Goal: Task Accomplishment & Management: Manage account settings

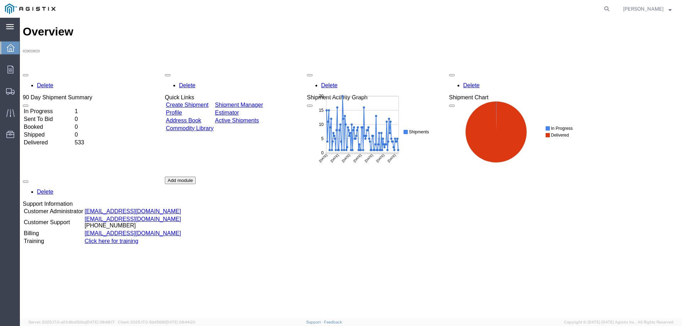
click at [7, 20] on div "main_menu Created with Sketch." at bounding box center [10, 27] width 20 height 18
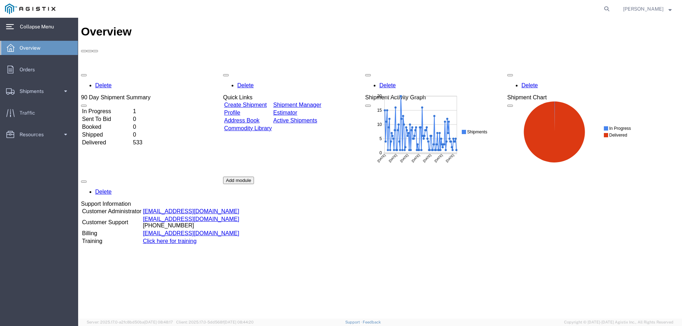
click at [9, 26] on icon at bounding box center [10, 26] width 8 height 5
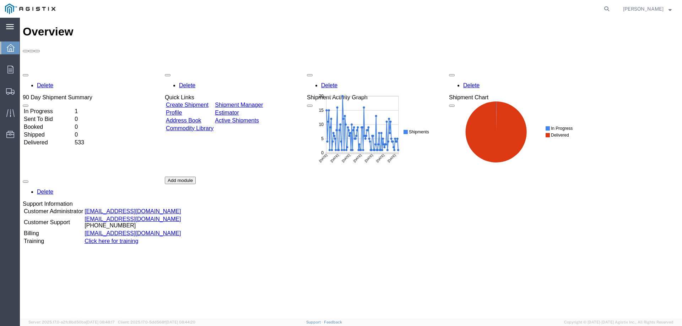
click at [9, 26] on icon at bounding box center [10, 26] width 8 height 5
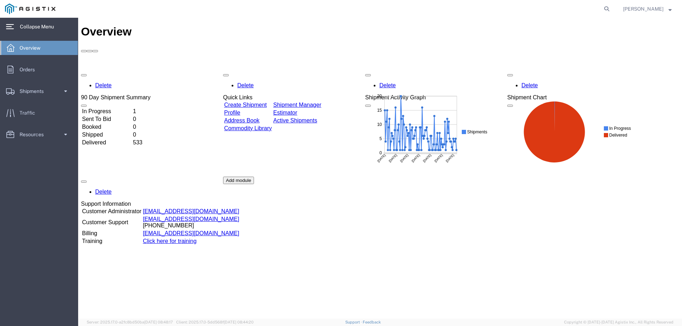
click at [10, 24] on icon at bounding box center [10, 26] width 8 height 5
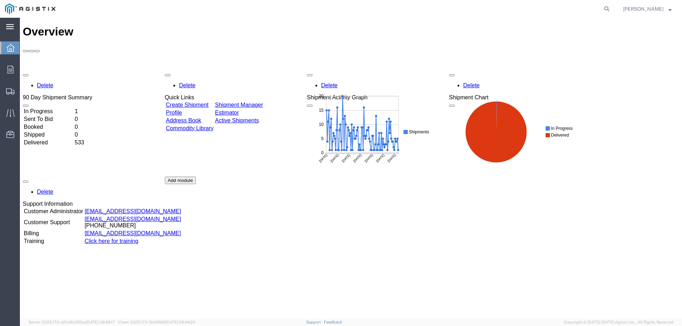
click at [10, 24] on icon at bounding box center [10, 26] width 8 height 5
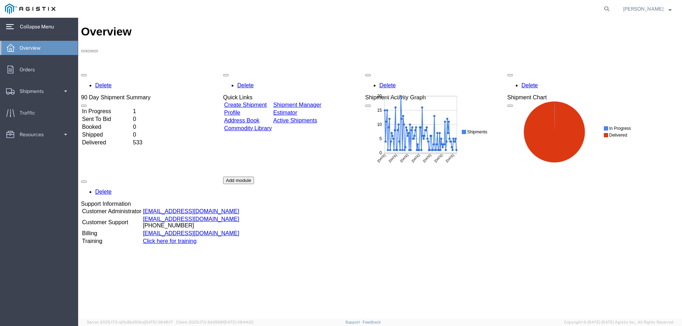
click at [10, 24] on icon at bounding box center [10, 26] width 8 height 5
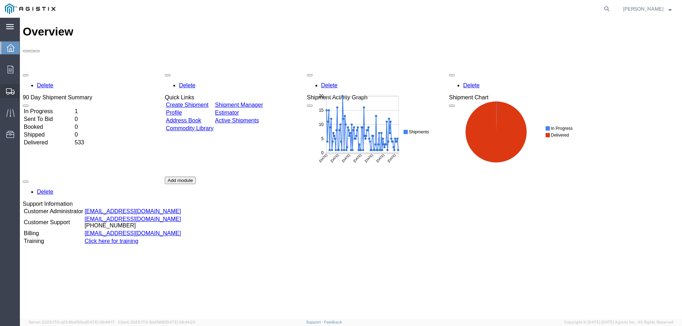
click at [10, 89] on icon at bounding box center [10, 91] width 9 height 6
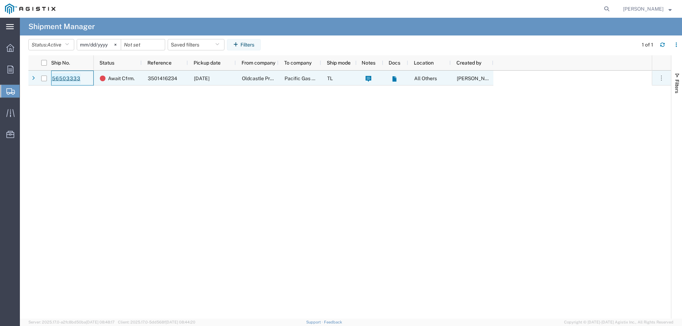
click at [67, 80] on link "56503333" at bounding box center [65, 78] width 29 height 11
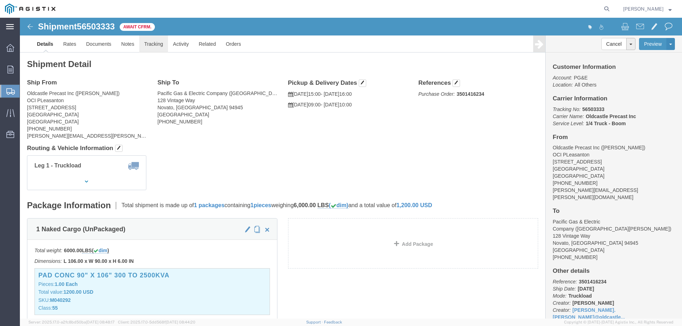
click link "Tracking"
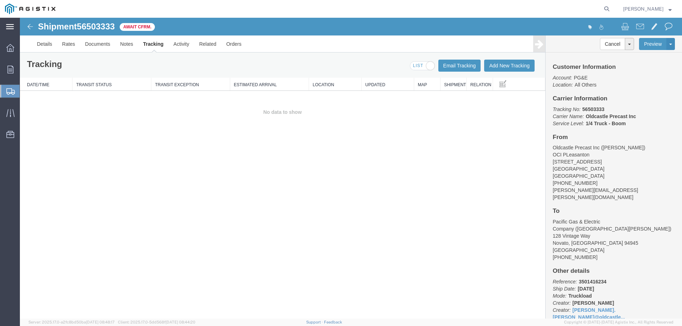
click at [10, 88] on icon at bounding box center [10, 91] width 9 height 6
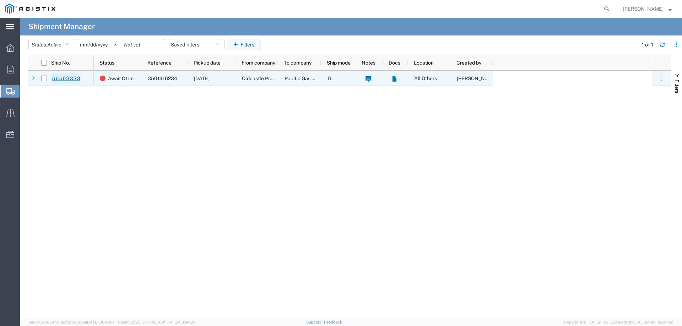
click at [66, 78] on link "56503333" at bounding box center [65, 78] width 29 height 11
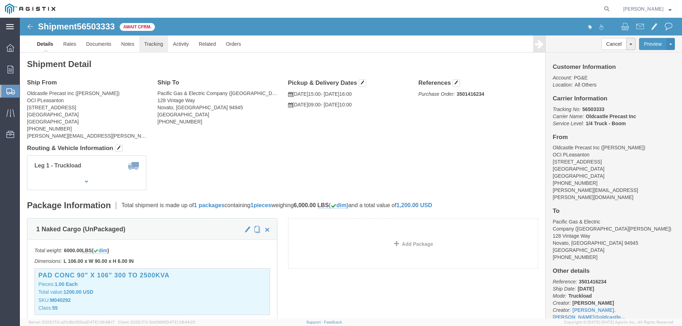
click link "Tracking"
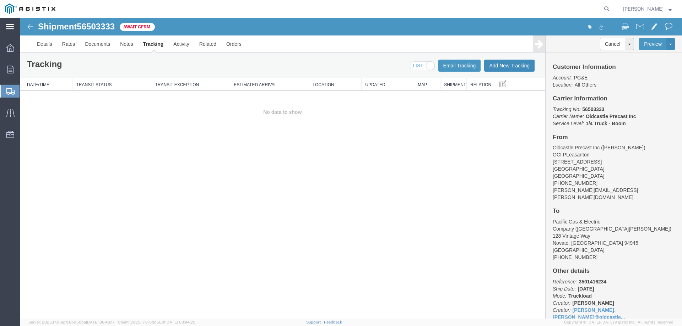
click at [502, 64] on button "Add New Tracking" at bounding box center [509, 66] width 50 height 12
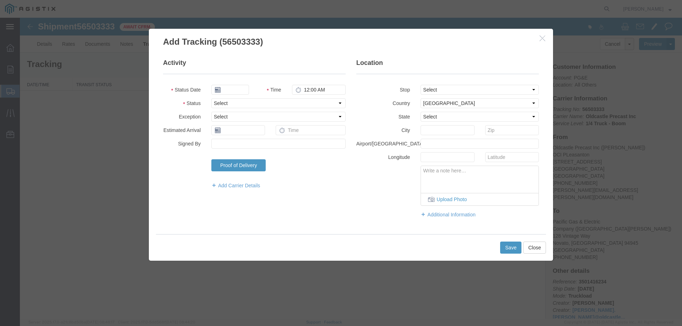
type input "[DATE]"
type input "3:00 PM"
click at [238, 106] on select "Select Arrival Notice Available Arrival Notice Imported Arrive at Delivery Loca…" at bounding box center [278, 103] width 134 height 10
select select "DELIVRED"
click at [211, 98] on select "Select Arrival Notice Available Arrival Notice Imported Arrive at Delivery Loca…" at bounding box center [278, 103] width 134 height 10
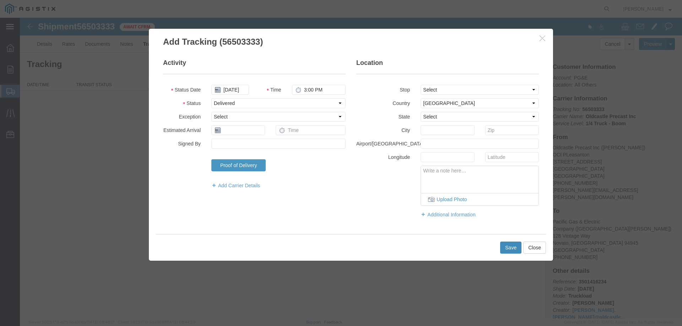
click at [513, 248] on button "Save" at bounding box center [510, 248] width 21 height 12
